Goal: Information Seeking & Learning: Learn about a topic

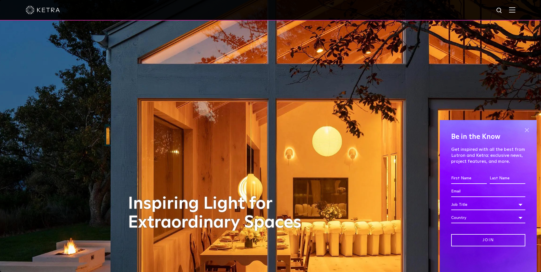
click at [525, 130] on span at bounding box center [526, 130] width 9 height 9
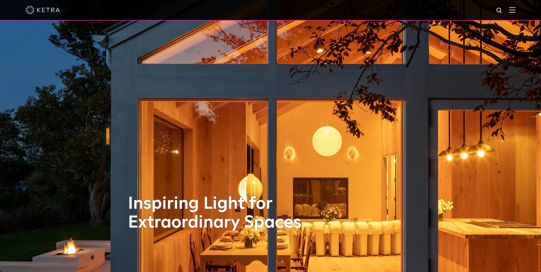
click at [515, 9] on img at bounding box center [512, 9] width 6 height 5
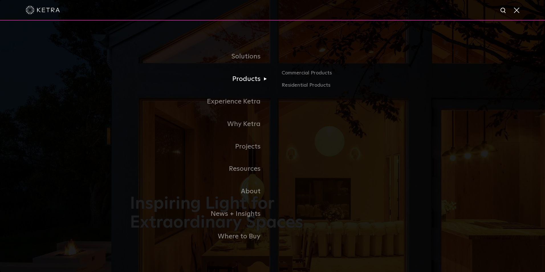
click at [252, 78] on link "Products" at bounding box center [201, 79] width 143 height 23
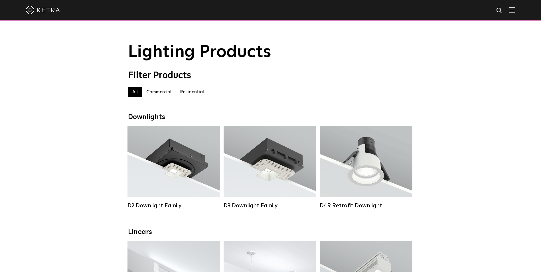
click at [163, 95] on label "Commercial" at bounding box center [159, 92] width 34 height 10
click at [199, 94] on label "Residential" at bounding box center [192, 92] width 32 height 10
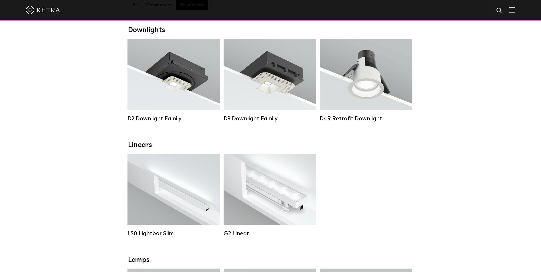
scroll to position [86, 0]
